Goal: Information Seeking & Learning: Learn about a topic

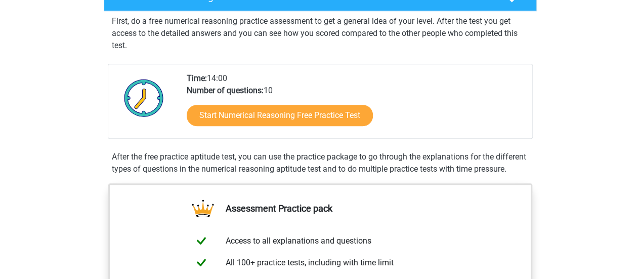
scroll to position [202, 0]
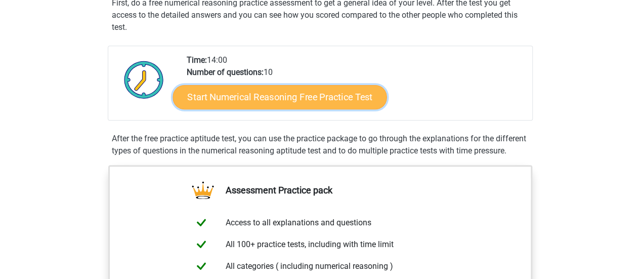
click at [302, 101] on link "Start Numerical Reasoning Free Practice Test" at bounding box center [280, 96] width 214 height 24
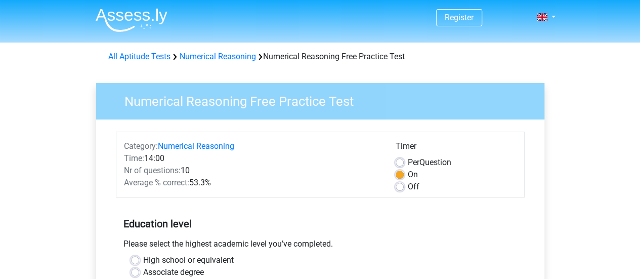
click at [408, 162] on label "Per Question" at bounding box center [430, 162] width 44 height 12
click at [402, 162] on input "Per Question" at bounding box center [400, 161] width 8 height 10
radio input "true"
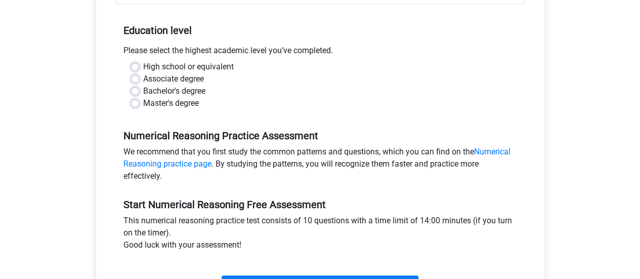
scroll to position [202, 0]
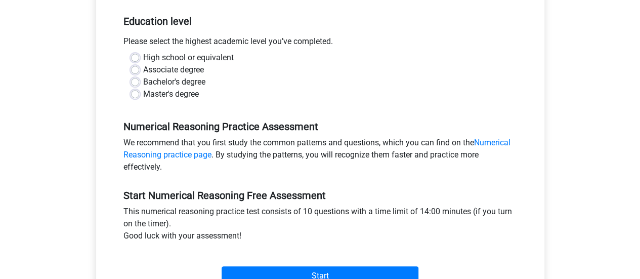
click at [160, 93] on label "Master's degree" at bounding box center [171, 94] width 56 height 12
click at [139, 93] on input "Master's degree" at bounding box center [135, 93] width 8 height 10
radio input "true"
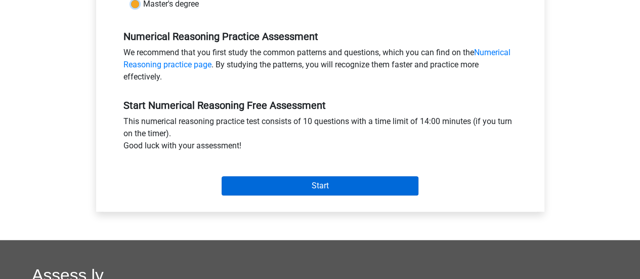
scroll to position [304, 0]
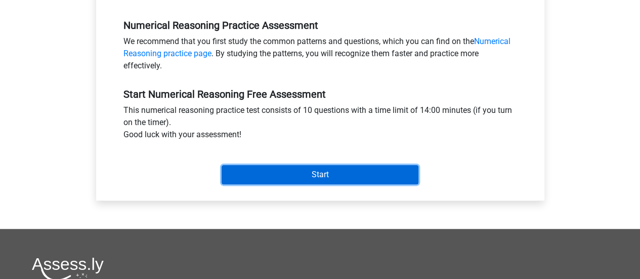
click at [334, 174] on input "Start" at bounding box center [320, 174] width 197 height 19
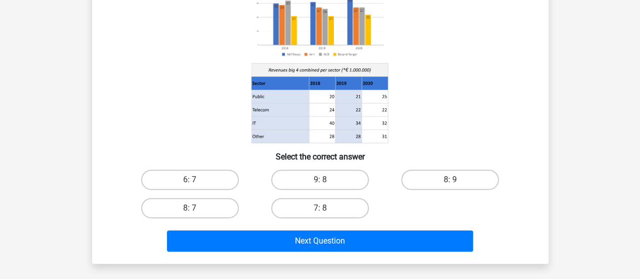
scroll to position [152, 0]
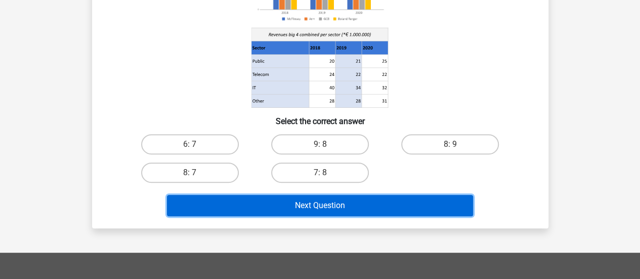
click at [399, 201] on button "Next Question" at bounding box center [320, 205] width 306 height 21
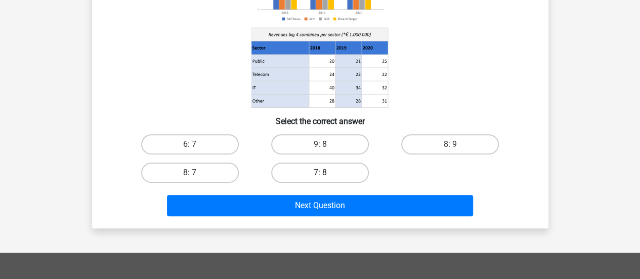
click at [308, 173] on label "7: 8" at bounding box center [320, 172] width 98 height 20
click at [320, 173] on input "7: 8" at bounding box center [323, 176] width 7 height 7
radio input "true"
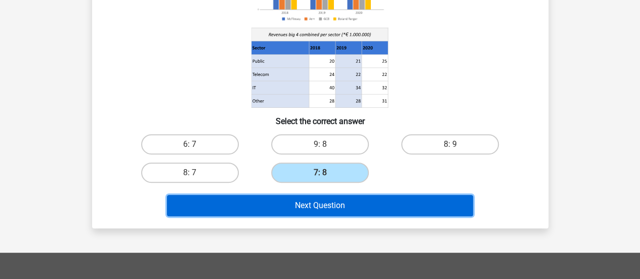
click at [336, 208] on button "Next Question" at bounding box center [320, 205] width 306 height 21
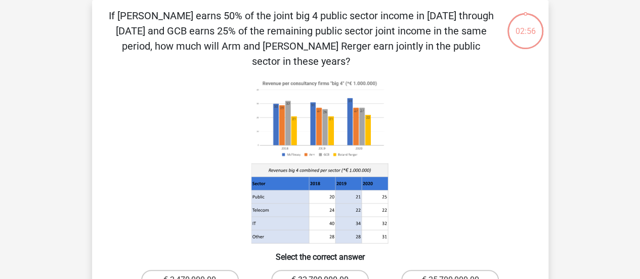
click at [324, 270] on label "€ 32,700,000.00" at bounding box center [320, 280] width 98 height 20
click at [324, 278] on input "€ 32,700,000.00" at bounding box center [323, 283] width 7 height 7
radio input "true"
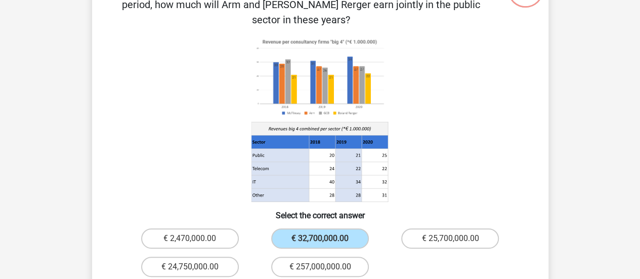
scroll to position [148, 0]
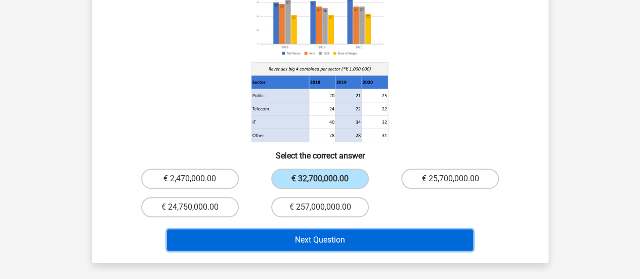
click at [336, 229] on button "Next Question" at bounding box center [320, 239] width 306 height 21
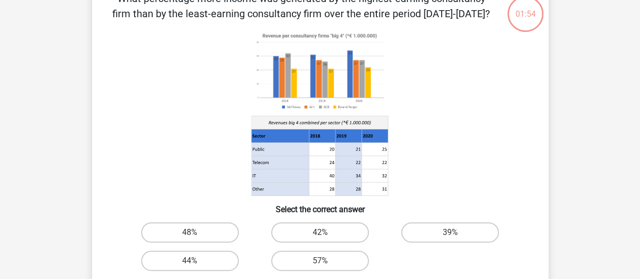
scroll to position [47, 0]
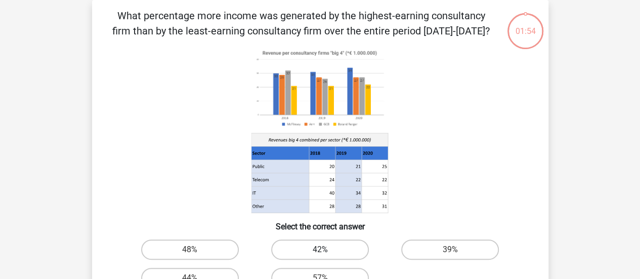
click at [318, 242] on label "42%" at bounding box center [320, 249] width 98 height 20
click at [320, 249] on input "42%" at bounding box center [323, 252] width 7 height 7
radio input "true"
click at [325, 246] on label "42%" at bounding box center [320, 249] width 98 height 20
click at [325, 249] on input "42%" at bounding box center [323, 252] width 7 height 7
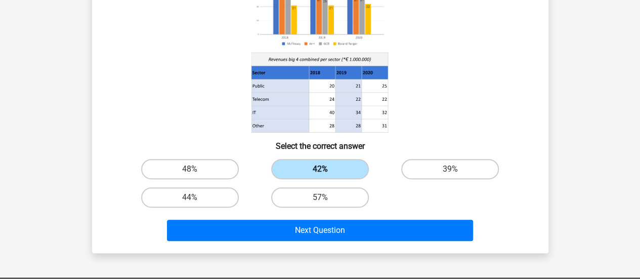
scroll to position [148, 0]
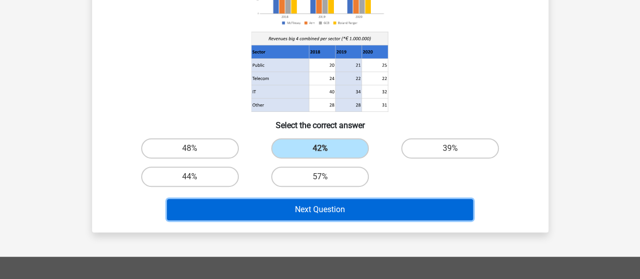
click at [340, 219] on button "Next Question" at bounding box center [320, 209] width 306 height 21
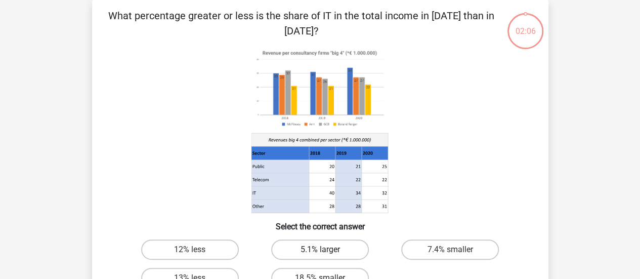
click at [320, 258] on label "5.1% larger" at bounding box center [320, 249] width 98 height 20
click at [320, 256] on input "5.1% larger" at bounding box center [323, 252] width 7 height 7
radio input "true"
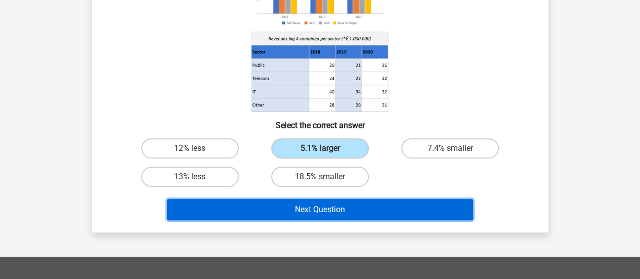
click at [329, 211] on button "Next Question" at bounding box center [320, 209] width 306 height 21
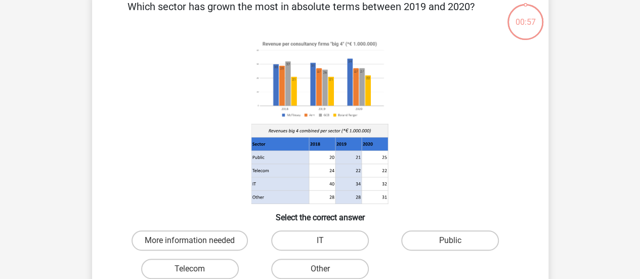
scroll to position [47, 0]
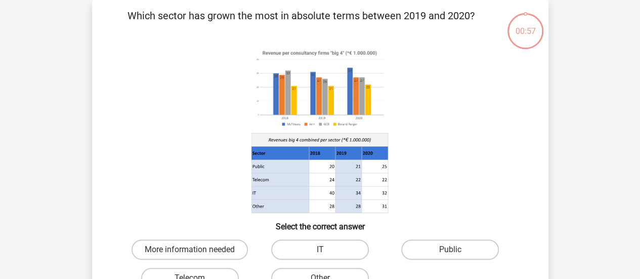
click at [424, 239] on div "Public" at bounding box center [450, 249] width 130 height 28
click at [425, 252] on label "Public" at bounding box center [450, 249] width 98 height 20
click at [450, 252] on input "Public" at bounding box center [453, 252] width 7 height 7
radio input "true"
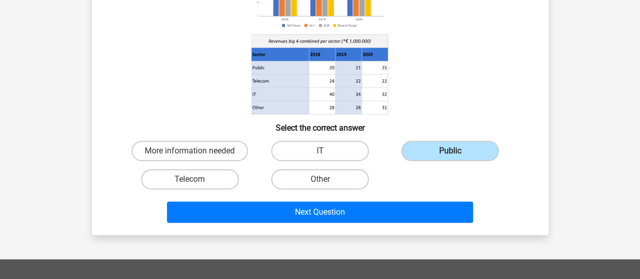
scroll to position [148, 0]
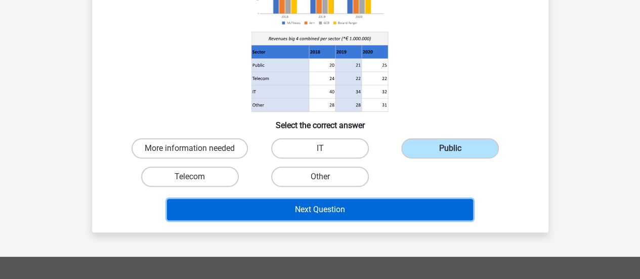
click at [404, 208] on button "Next Question" at bounding box center [320, 209] width 306 height 21
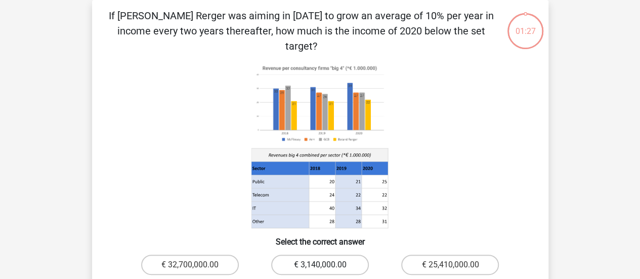
click at [317, 254] on label "€ 3,140,000.00" at bounding box center [320, 264] width 98 height 20
click at [320, 265] on input "€ 3,140,000.00" at bounding box center [323, 268] width 7 height 7
radio input "true"
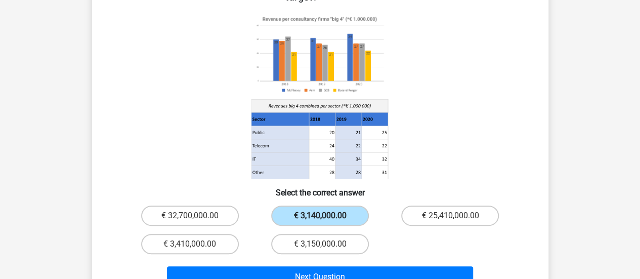
scroll to position [97, 0]
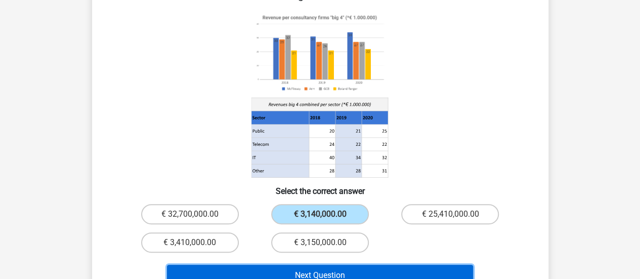
click at [343, 265] on button "Next Question" at bounding box center [320, 275] width 306 height 21
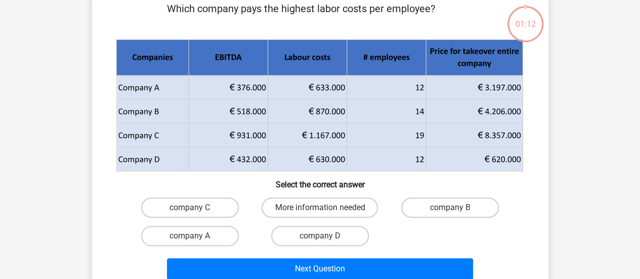
scroll to position [47, 0]
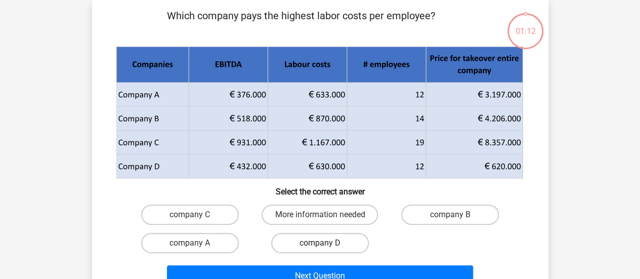
click at [341, 240] on label "company D" at bounding box center [320, 243] width 98 height 20
click at [326, 243] on input "company D" at bounding box center [323, 246] width 7 height 7
radio input "true"
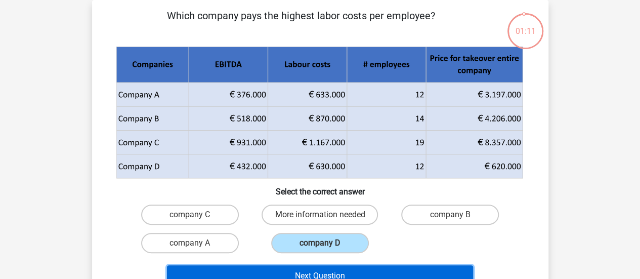
click at [345, 273] on button "Next Question" at bounding box center [320, 275] width 306 height 21
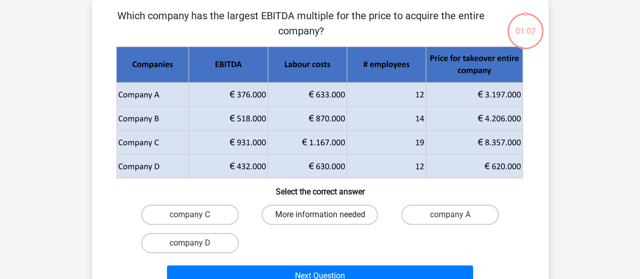
click at [347, 218] on label "More information needed" at bounding box center [320, 214] width 116 height 20
click at [326, 218] on input "More information needed" at bounding box center [323, 218] width 7 height 7
radio input "true"
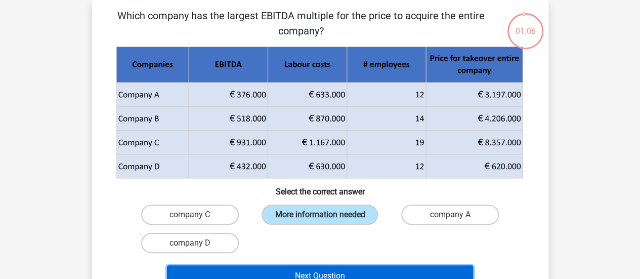
click at [351, 273] on button "Next Question" at bounding box center [320, 275] width 306 height 21
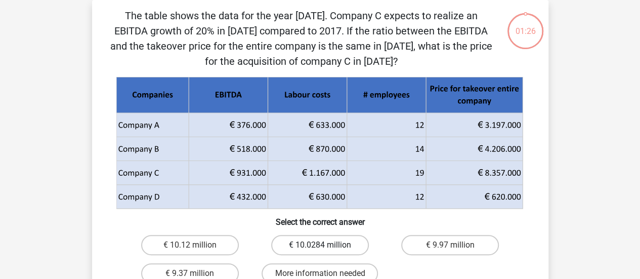
click at [348, 248] on label "€ 10.0284 million" at bounding box center [320, 245] width 98 height 20
click at [326, 248] on input "€ 10.0284 million" at bounding box center [323, 248] width 7 height 7
radio input "true"
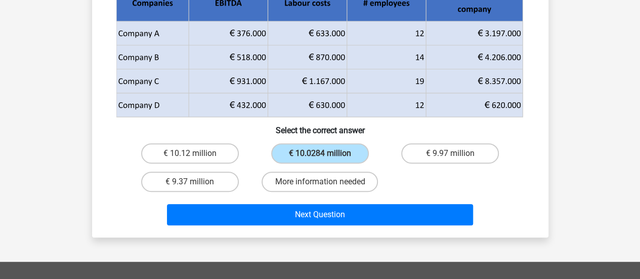
scroll to position [148, 0]
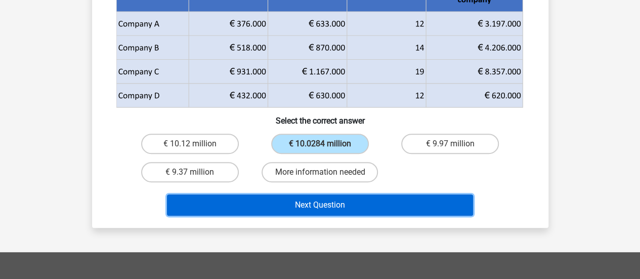
click at [363, 203] on button "Next Question" at bounding box center [320, 204] width 306 height 21
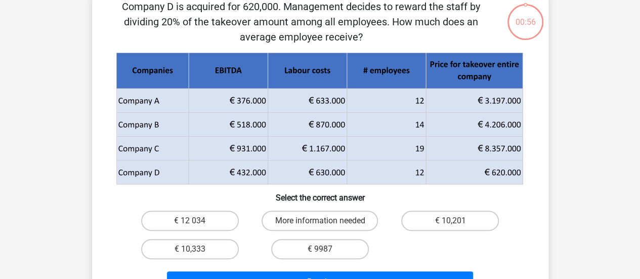
scroll to position [47, 0]
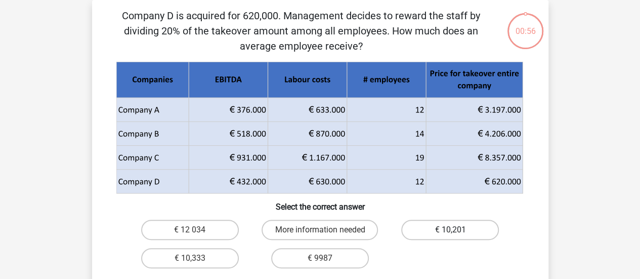
click at [428, 225] on label "€ 10,201" at bounding box center [450, 230] width 98 height 20
click at [450, 230] on input "€ 10,201" at bounding box center [453, 233] width 7 height 7
radio input "true"
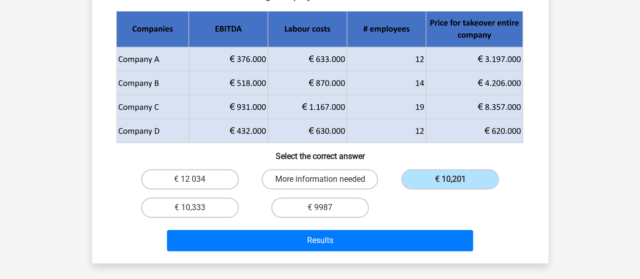
click at [350, 228] on div "Results" at bounding box center [320, 238] width 424 height 33
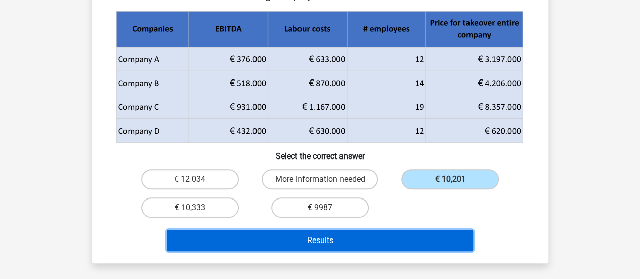
click at [348, 246] on button "Results" at bounding box center [320, 240] width 306 height 21
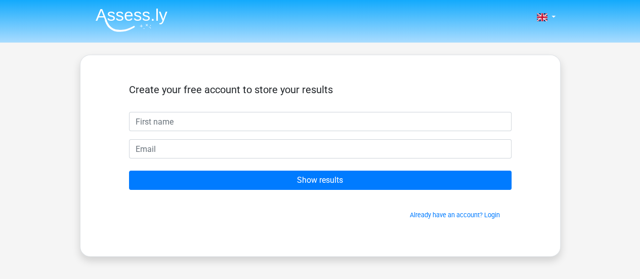
click at [370, 130] on input "text" at bounding box center [320, 121] width 382 height 19
type input "Ghina Suci"
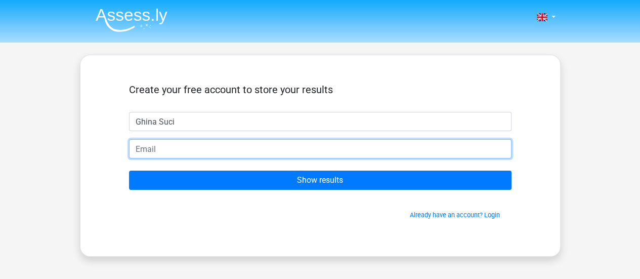
click at [197, 148] on input "email" at bounding box center [320, 148] width 382 height 19
type input "ghinasucin.a@gmail.com"
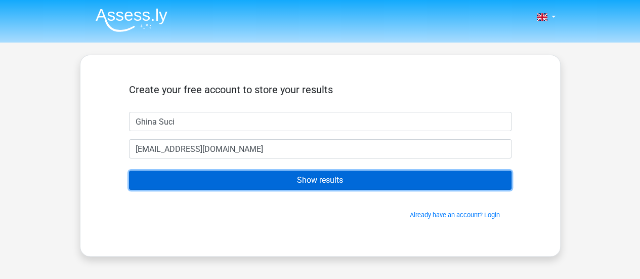
click at [286, 177] on input "Show results" at bounding box center [320, 179] width 382 height 19
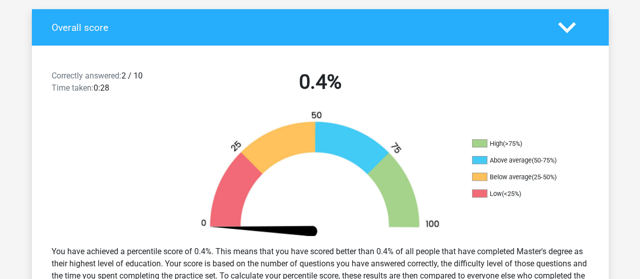
scroll to position [202, 0]
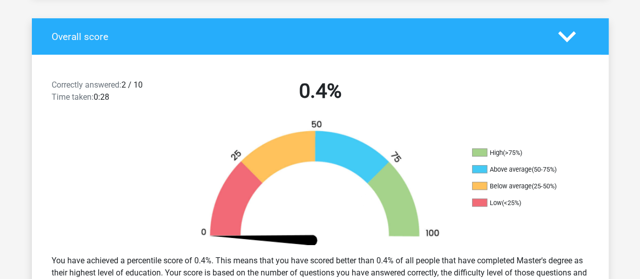
click at [285, 173] on img at bounding box center [320, 182] width 273 height 127
click at [307, 155] on img at bounding box center [320, 182] width 273 height 127
drag, startPoint x: 307, startPoint y: 155, endPoint x: 354, endPoint y: 157, distance: 47.1
click at [308, 155] on img at bounding box center [320, 182] width 273 height 127
click at [391, 179] on img at bounding box center [320, 182] width 273 height 127
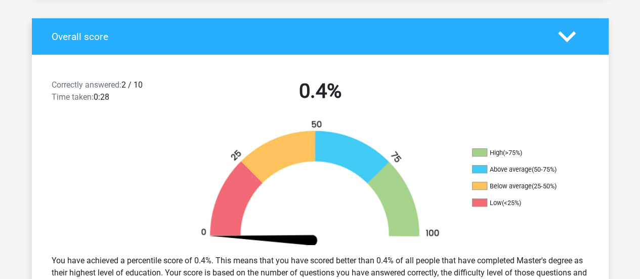
click at [397, 188] on img at bounding box center [320, 182] width 273 height 127
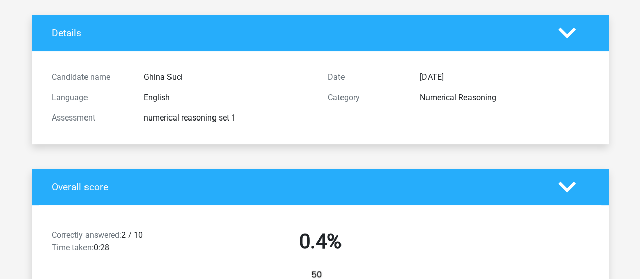
scroll to position [51, 0]
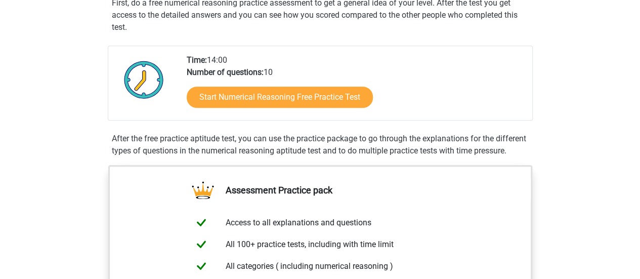
scroll to position [202, 0]
